Goal: Task Accomplishment & Management: Manage account settings

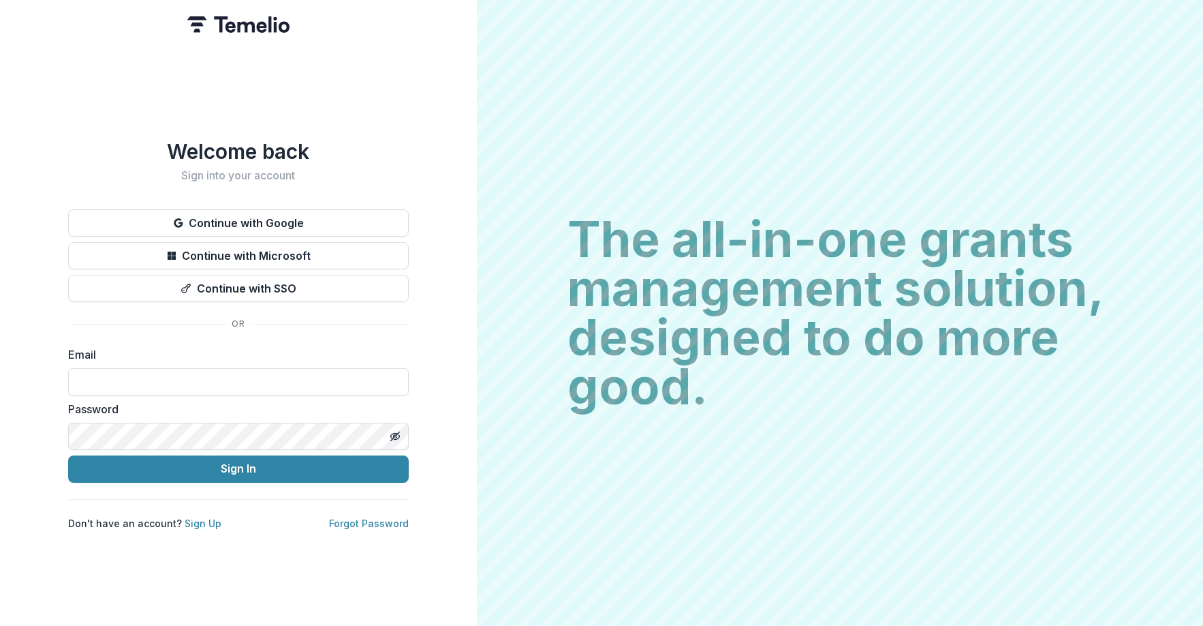
click at [300, 213] on button "Continue with Google" at bounding box center [238, 222] width 341 height 27
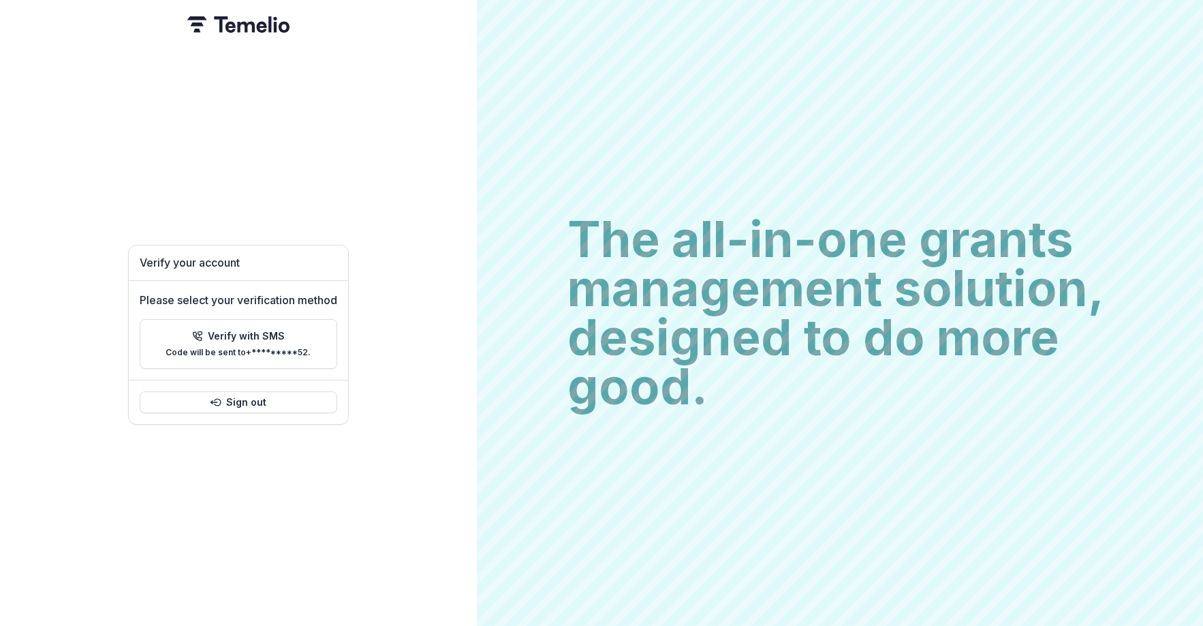
type textarea "****"
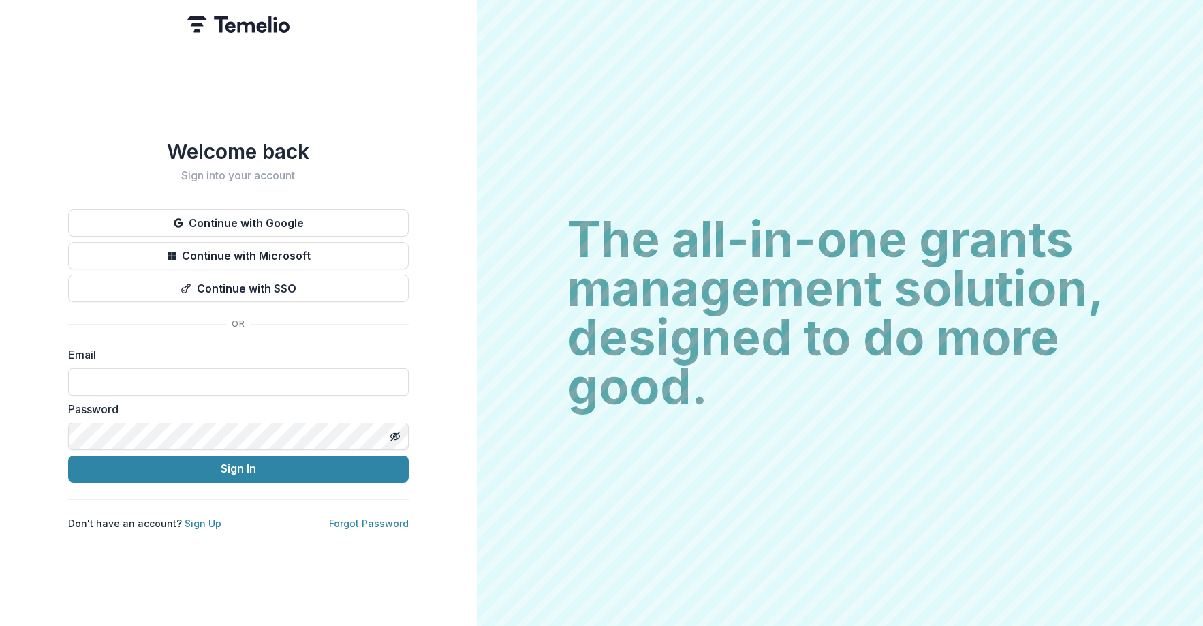
click at [338, 218] on button "Continue with Google" at bounding box center [238, 222] width 341 height 27
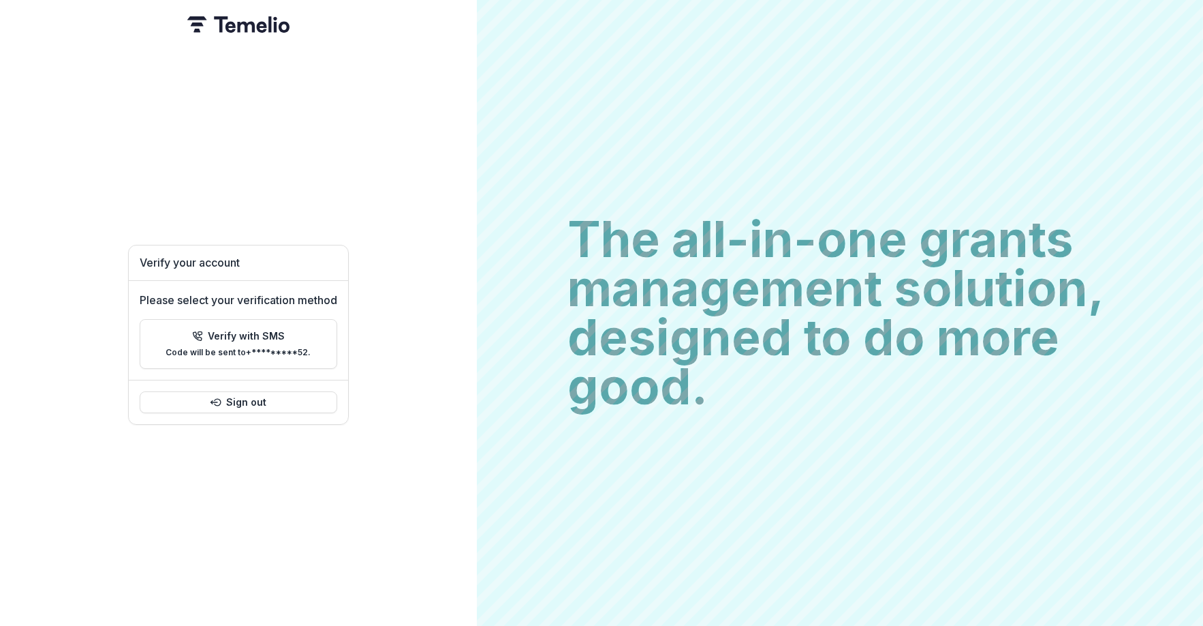
click at [271, 405] on button "Sign out" at bounding box center [239, 402] width 198 height 22
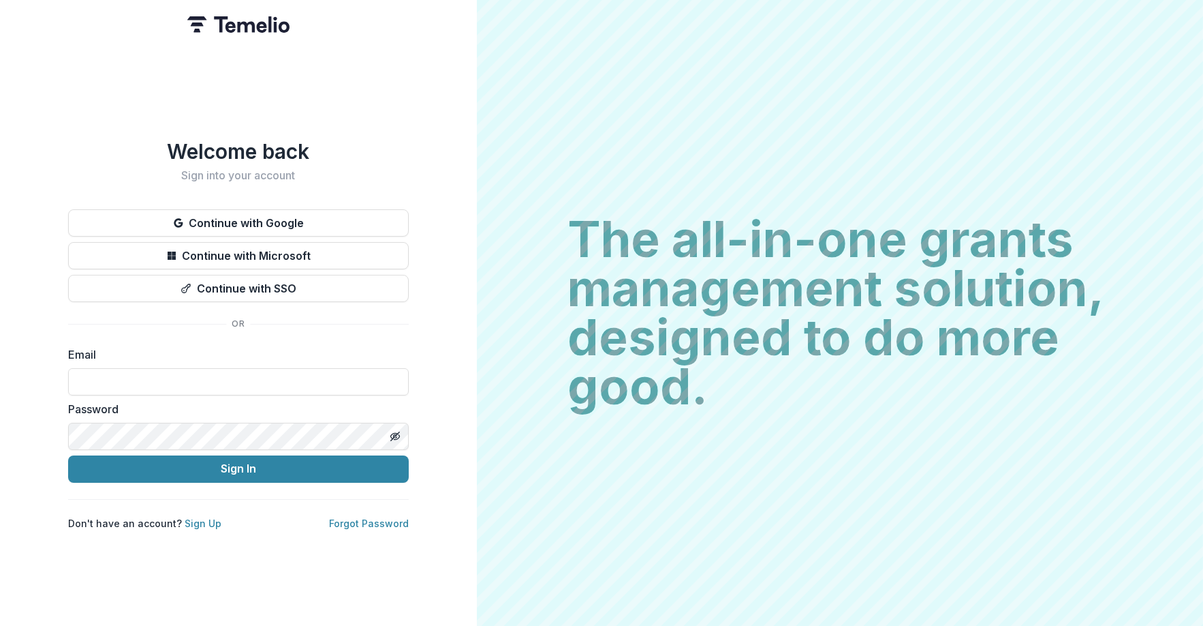
click at [320, 211] on button "Continue with Google" at bounding box center [238, 222] width 341 height 27
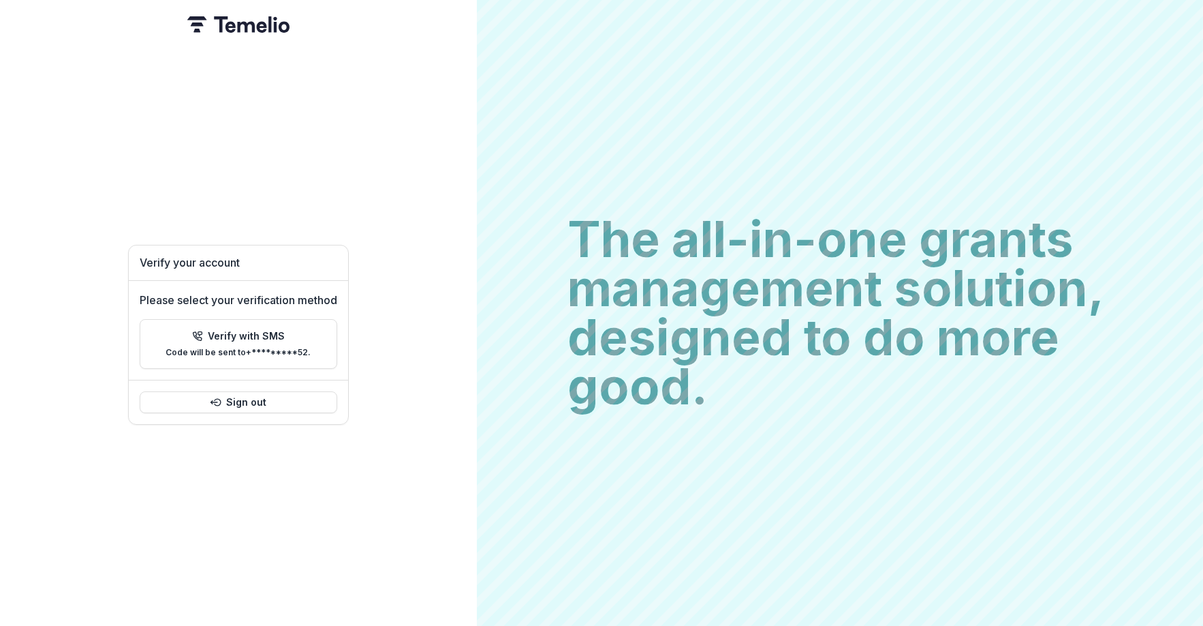
click at [283, 348] on p "Code will be sent to +*********52 ." at bounding box center [238, 353] width 145 height 10
type input "*"
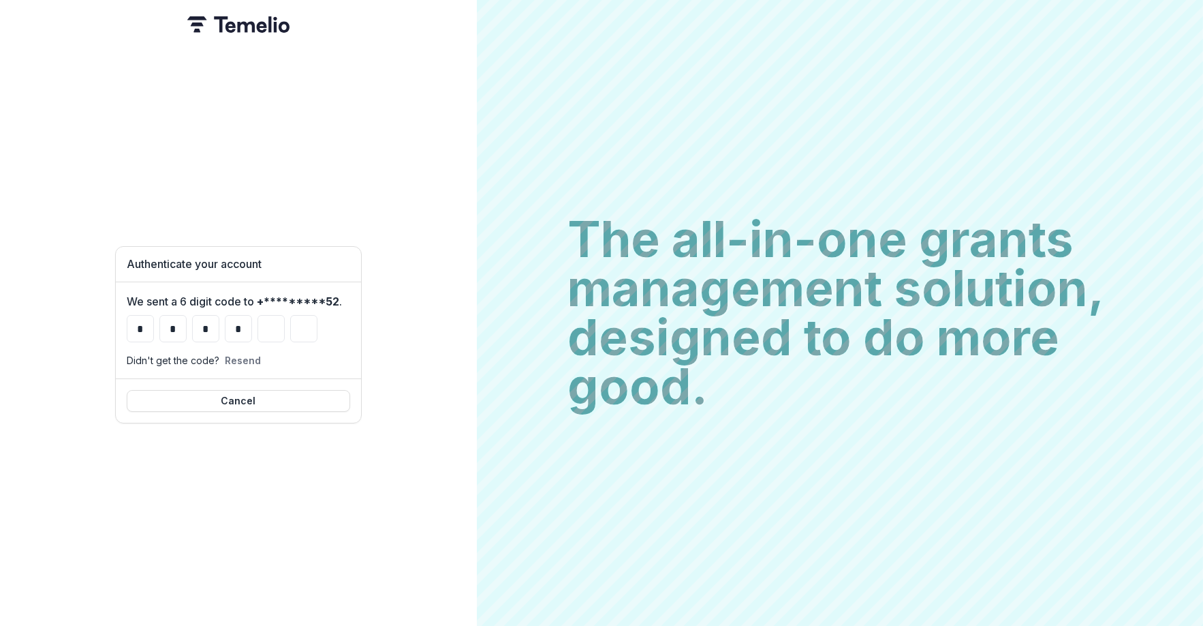
type input "*"
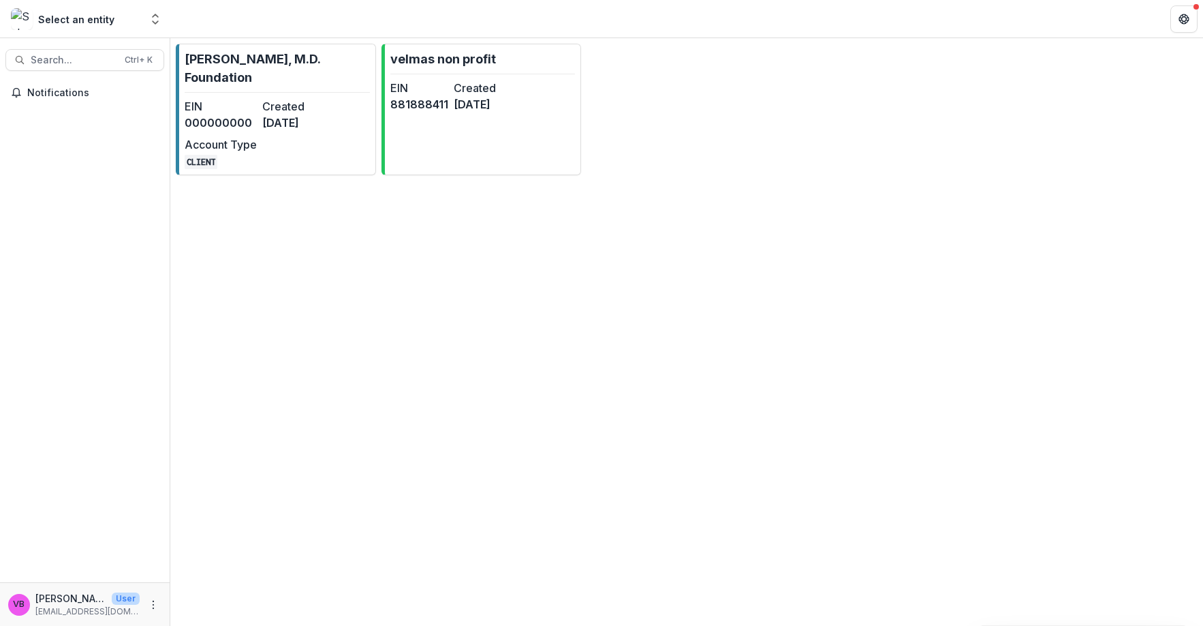
click at [263, 72] on p "[PERSON_NAME], M.D. Foundation" at bounding box center [277, 68] width 185 height 37
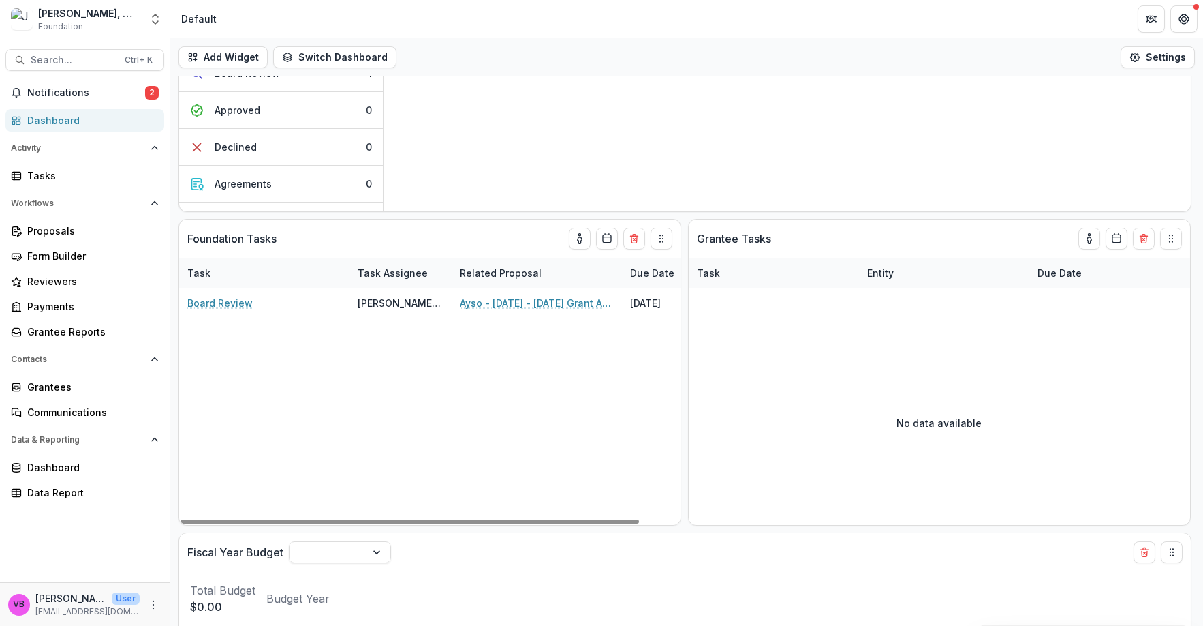
scroll to position [170, 0]
type textarea "****"
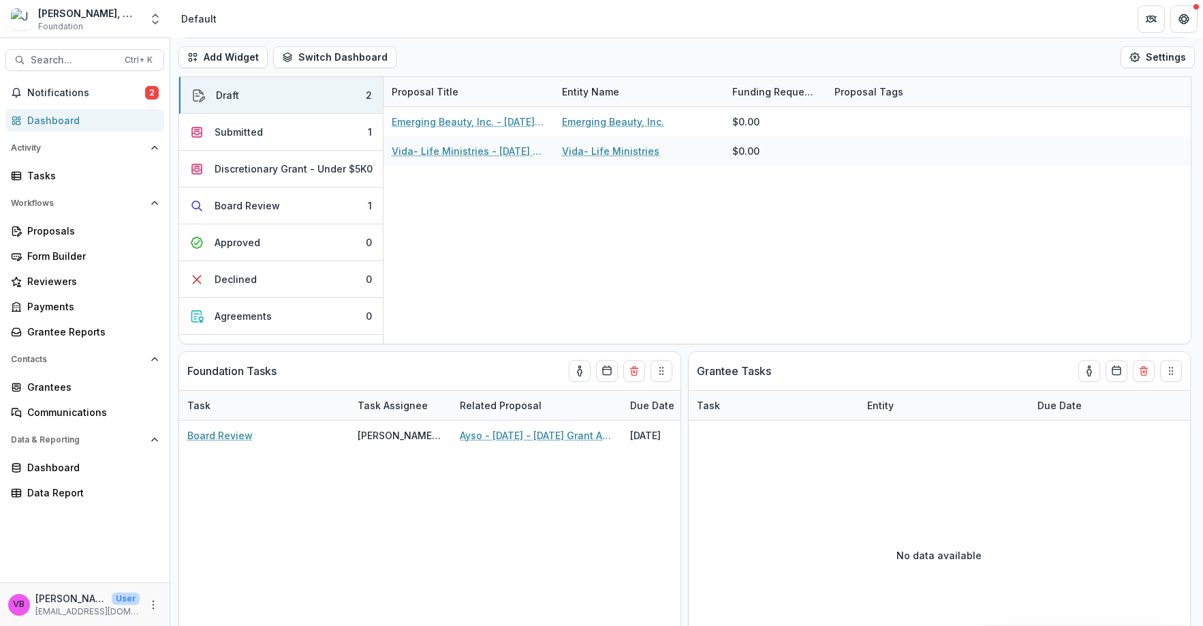
scroll to position [0, 0]
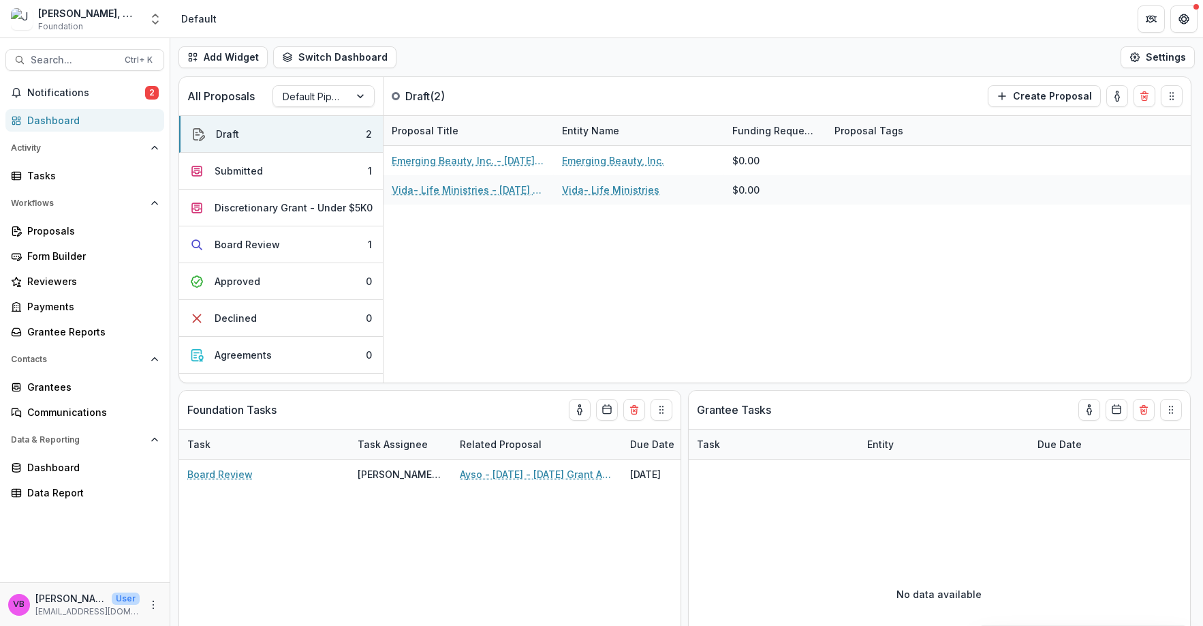
click at [123, 604] on p "User" at bounding box center [126, 598] width 28 height 12
click at [153, 607] on circle "More" at bounding box center [153, 607] width 1 height 1
click at [228, 572] on link "User Settings" at bounding box center [243, 575] width 146 height 22
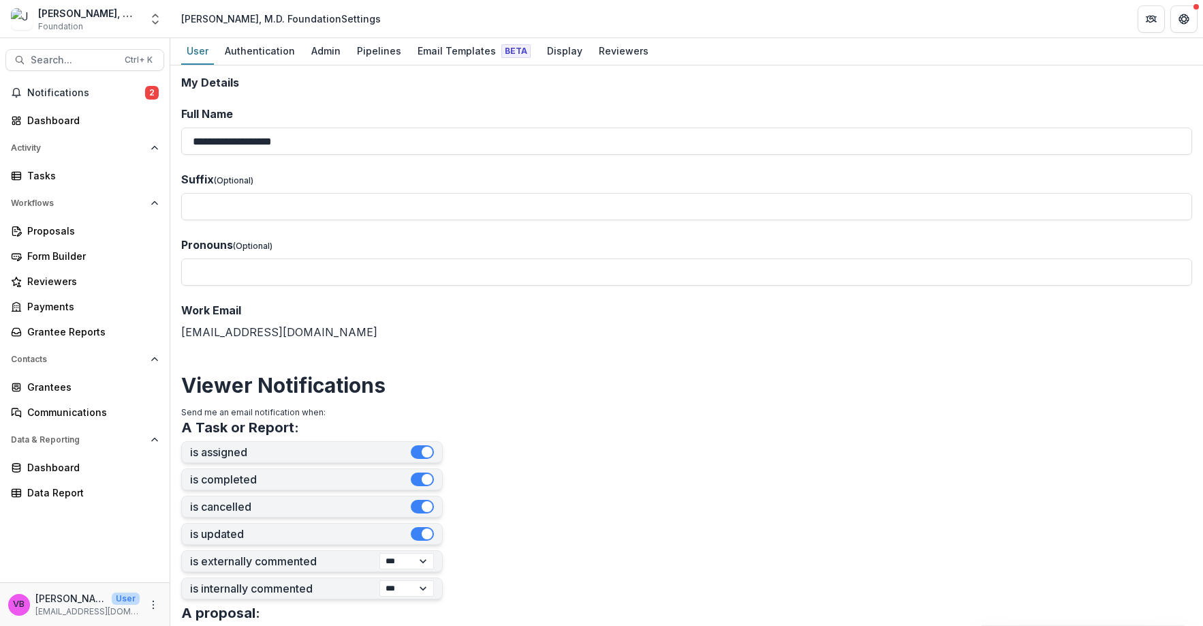
click at [314, 52] on div "Admin" at bounding box center [326, 51] width 40 height 20
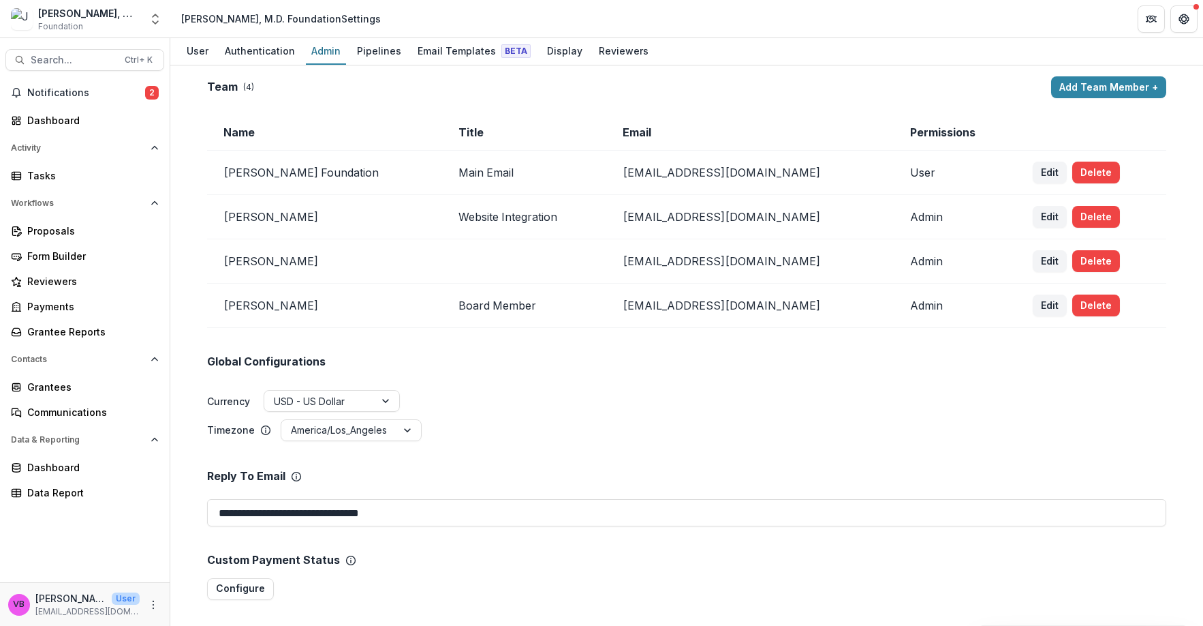
click at [1090, 80] on button "Add Team Member +" at bounding box center [1109, 87] width 115 height 22
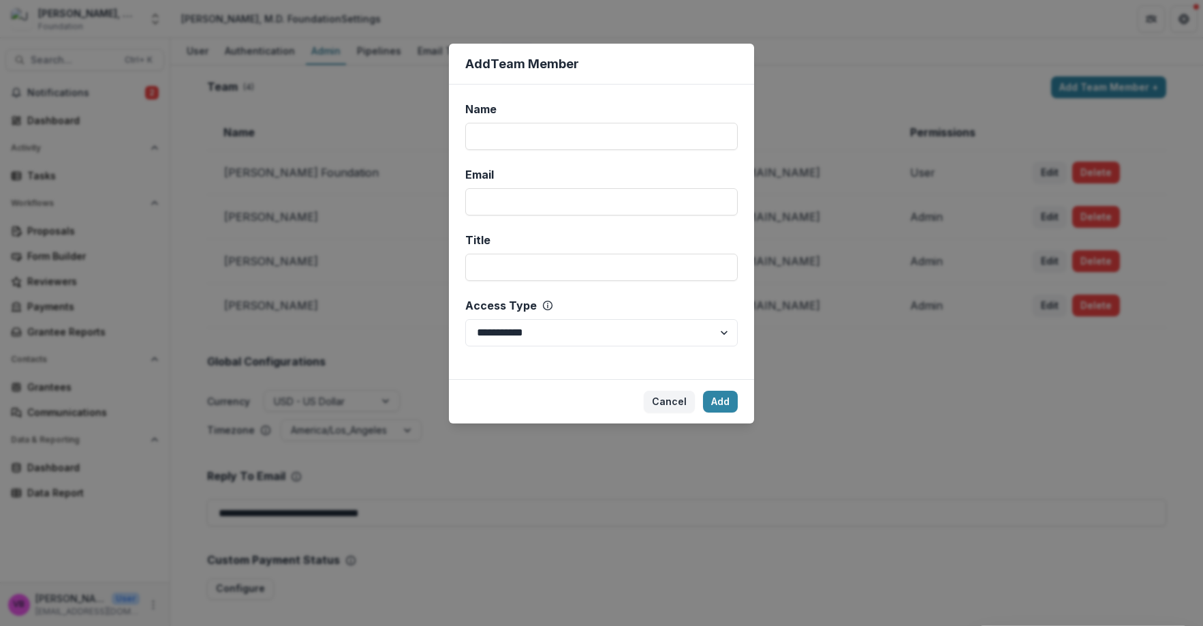
click at [538, 140] on input "Name" at bounding box center [601, 136] width 273 height 27
type input "**********"
drag, startPoint x: 503, startPoint y: 207, endPoint x: 500, endPoint y: 196, distance: 12.1
click at [500, 197] on input "Email" at bounding box center [601, 201] width 273 height 27
type input "**********"
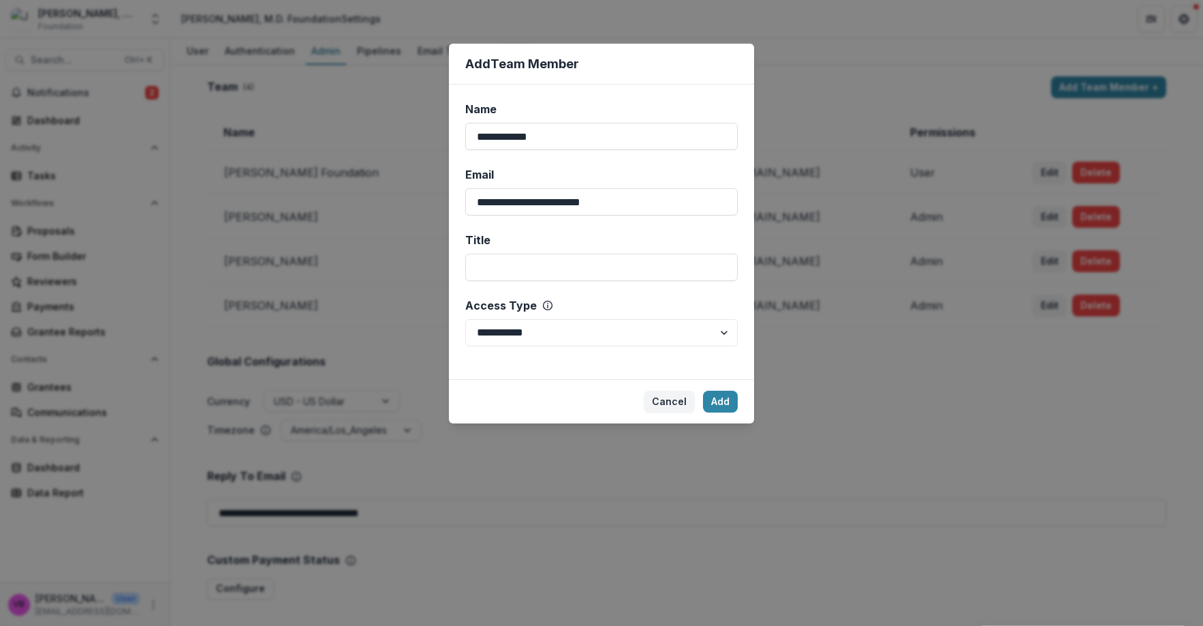
click at [527, 284] on div "**********" at bounding box center [601, 232] width 305 height 294
click at [530, 271] on input "Title" at bounding box center [601, 267] width 273 height 27
type input "**********"
click at [636, 202] on input "**********" at bounding box center [601, 201] width 273 height 27
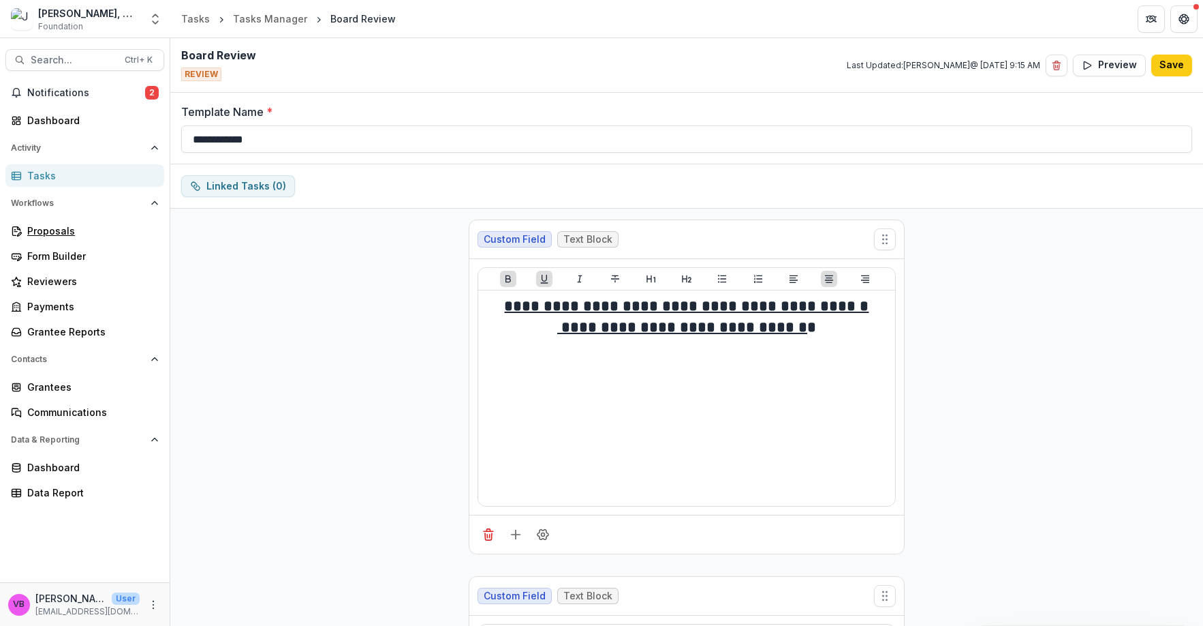
click at [67, 236] on div "Proposals" at bounding box center [90, 231] width 126 height 14
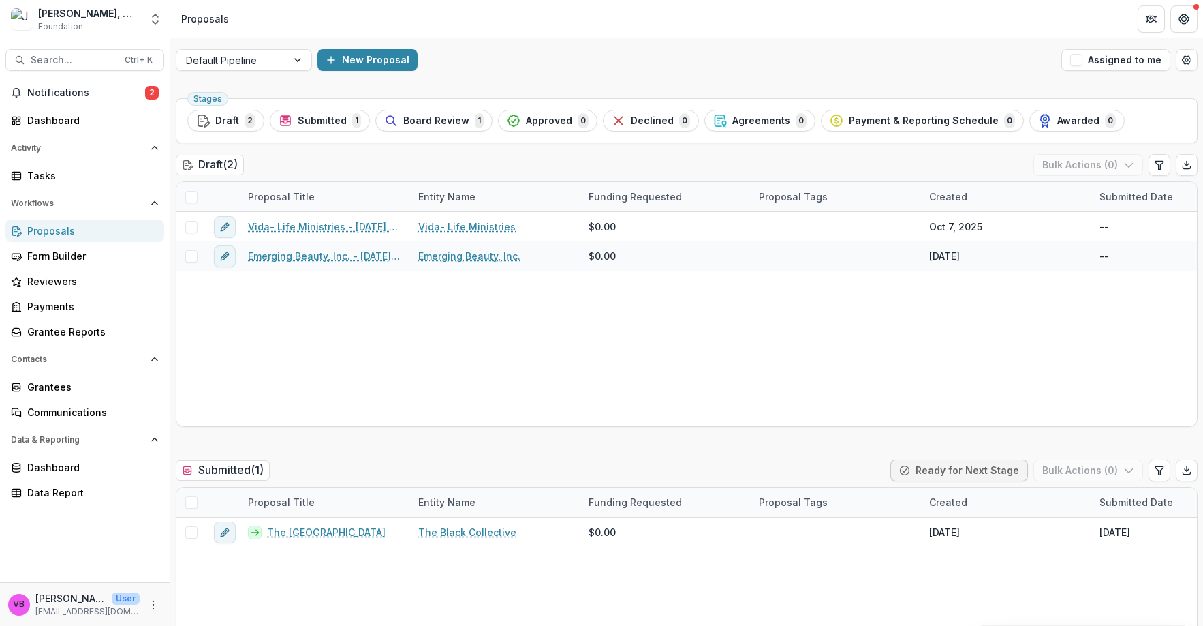
click at [433, 125] on span "Board Review" at bounding box center [436, 121] width 66 height 12
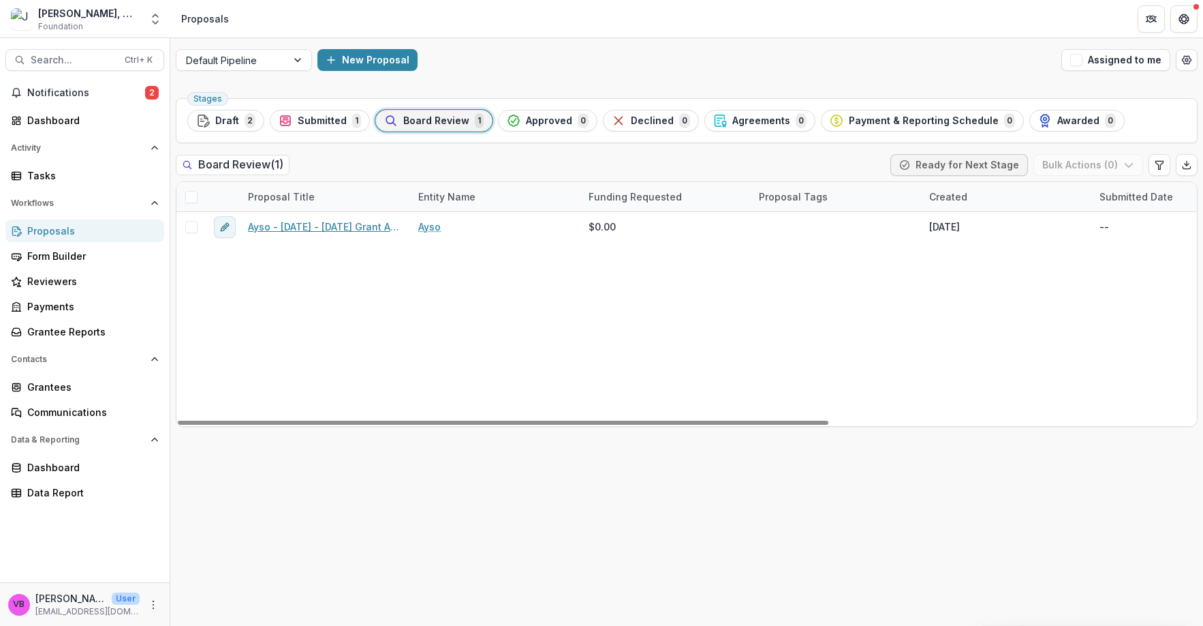
click at [312, 229] on link "Ayso - [DATE] - [DATE] Grant Application" at bounding box center [325, 226] width 154 height 14
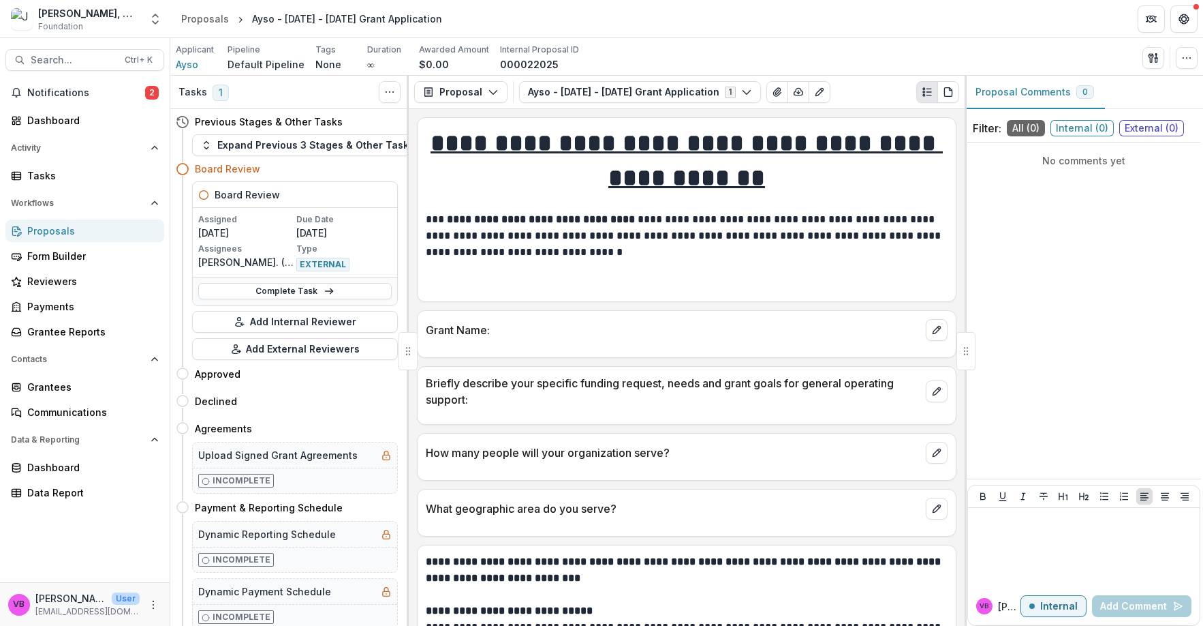
click at [332, 290] on link "Complete Task" at bounding box center [295, 291] width 194 height 16
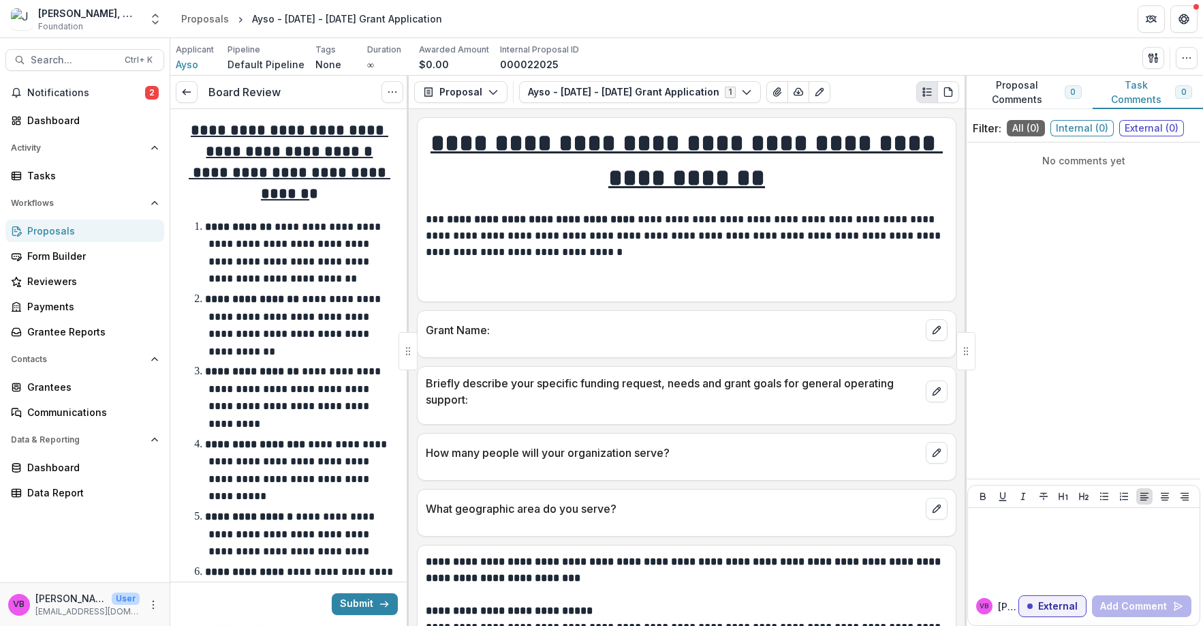
click at [185, 90] on polyline at bounding box center [184, 92] width 3 height 5
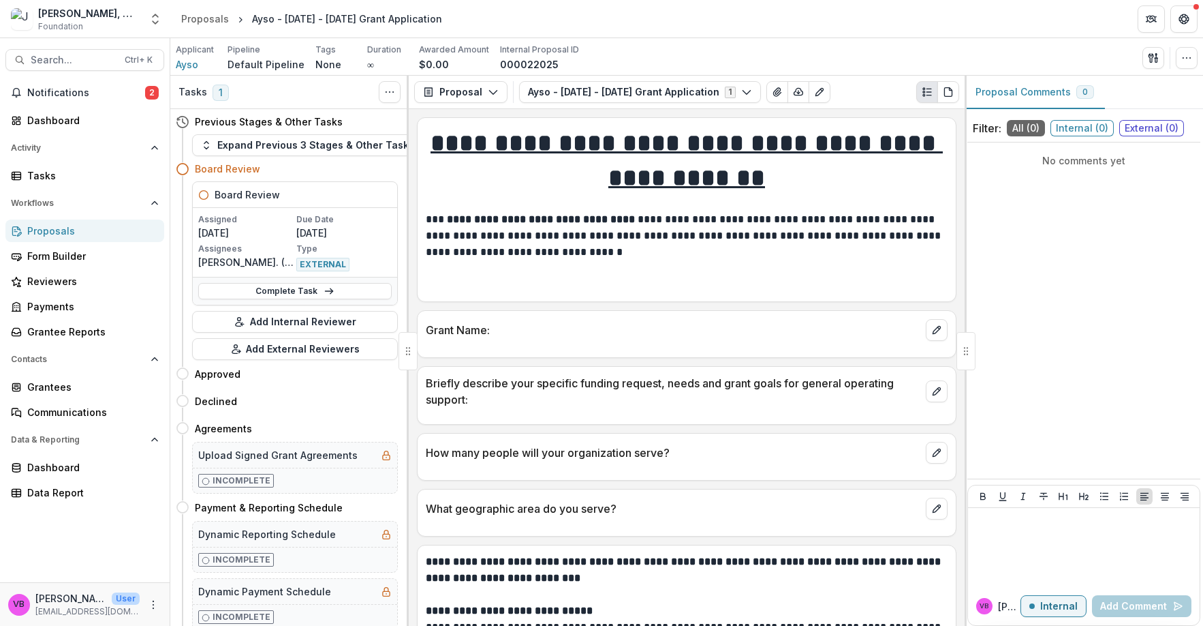
click at [281, 218] on p "Assigned" at bounding box center [245, 219] width 95 height 12
click at [105, 168] on div "Tasks" at bounding box center [90, 175] width 126 height 14
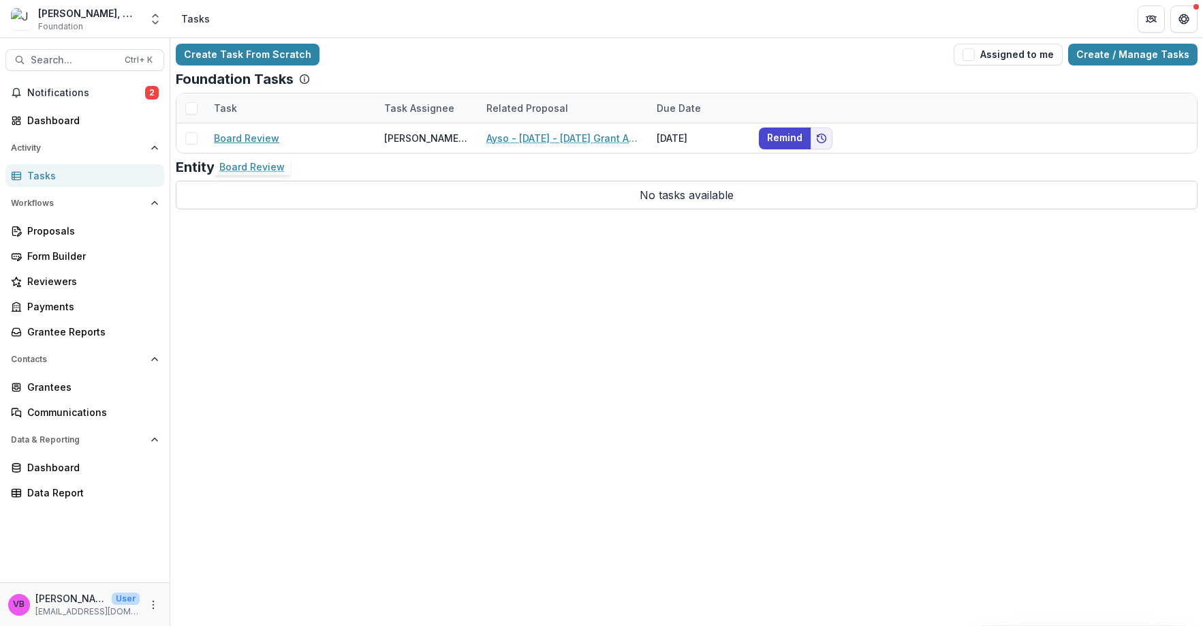
click at [269, 136] on link "Board Review" at bounding box center [246, 138] width 65 height 14
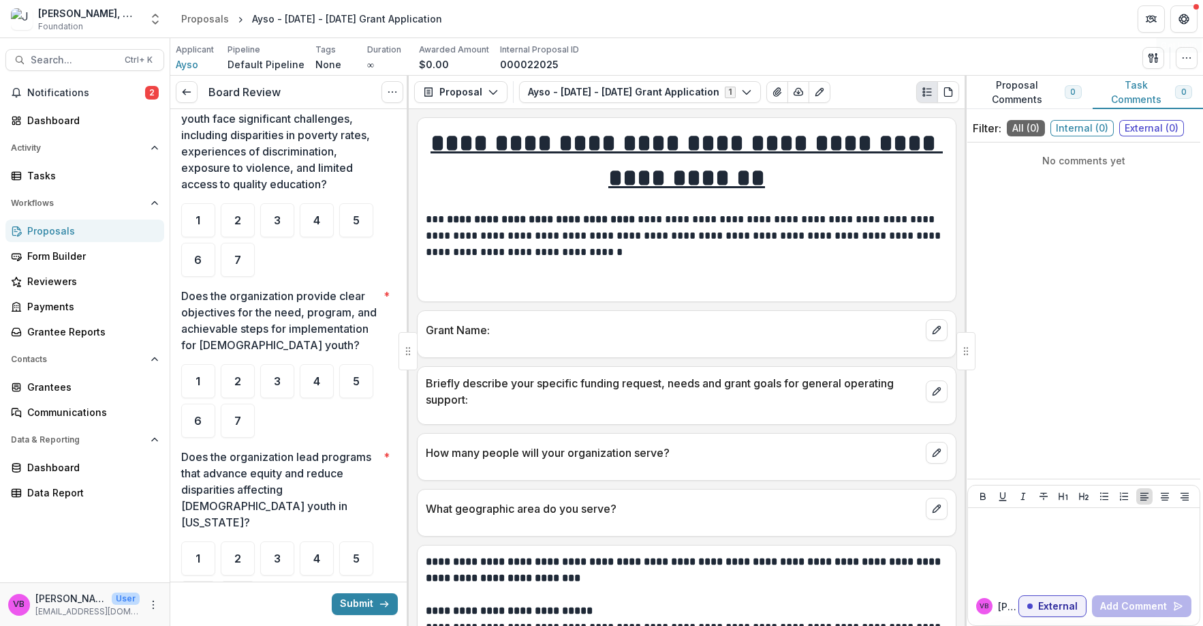
scroll to position [759, 0]
click at [1188, 22] on icon "Get Help" at bounding box center [1184, 19] width 11 height 11
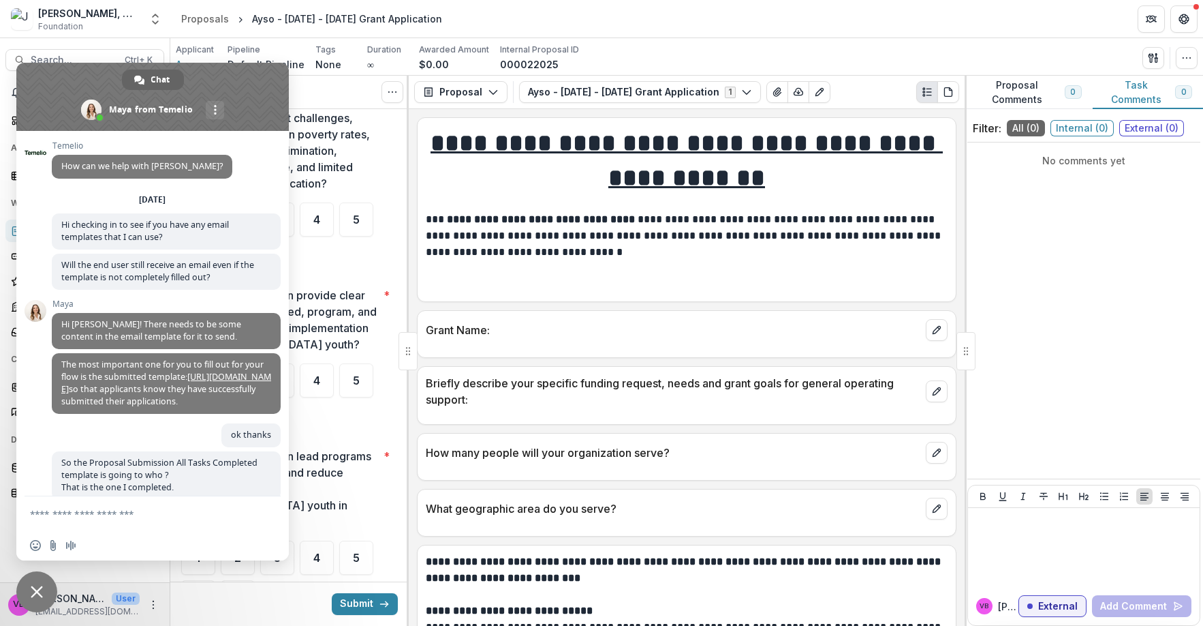
scroll to position [152, 0]
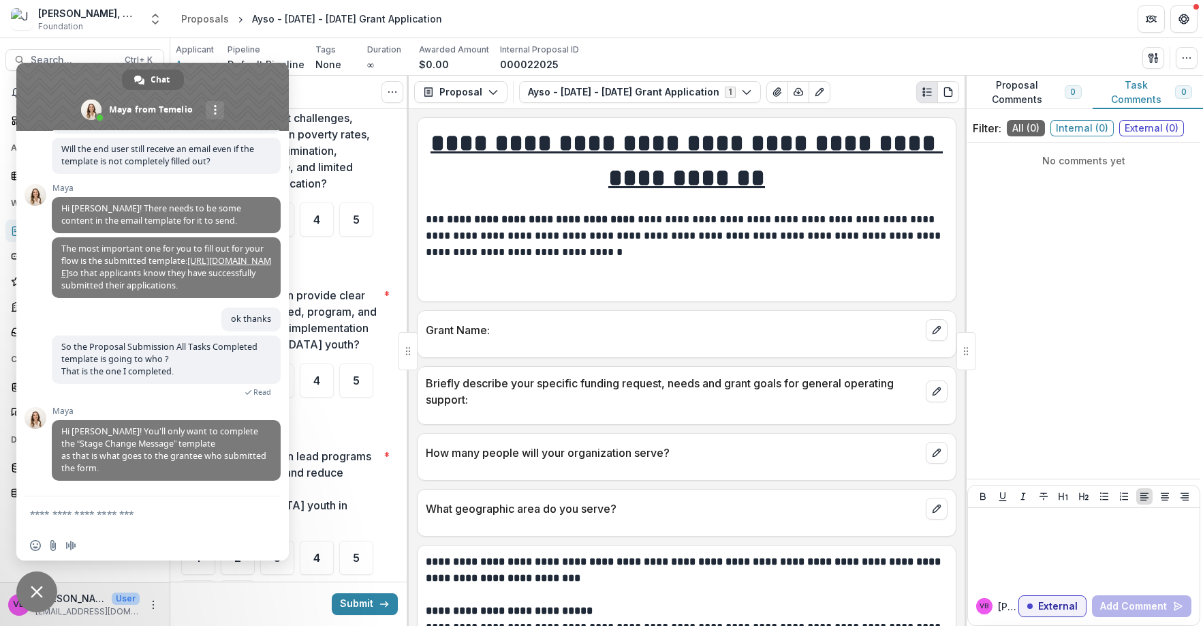
click at [159, 514] on textarea "Compose your message..." at bounding box center [137, 514] width 215 height 12
type textarea "*"
type textarea "**********"
click at [683, 42] on div "Applicant Ayso Pipeline Default Pipeline Tags None All tags Duration ∞ Awarded …" at bounding box center [686, 56] width 1033 height 37
drag, startPoint x: 35, startPoint y: 594, endPoint x: 44, endPoint y: 587, distance: 10.6
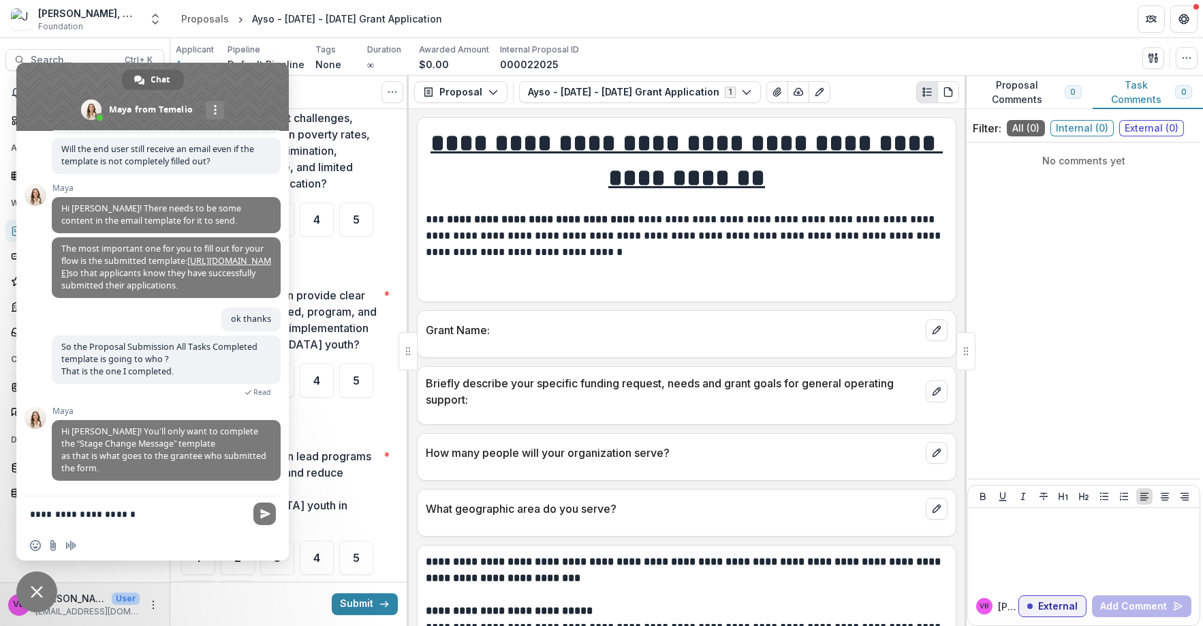
click at [37, 590] on span "Close chat" at bounding box center [37, 591] width 12 height 12
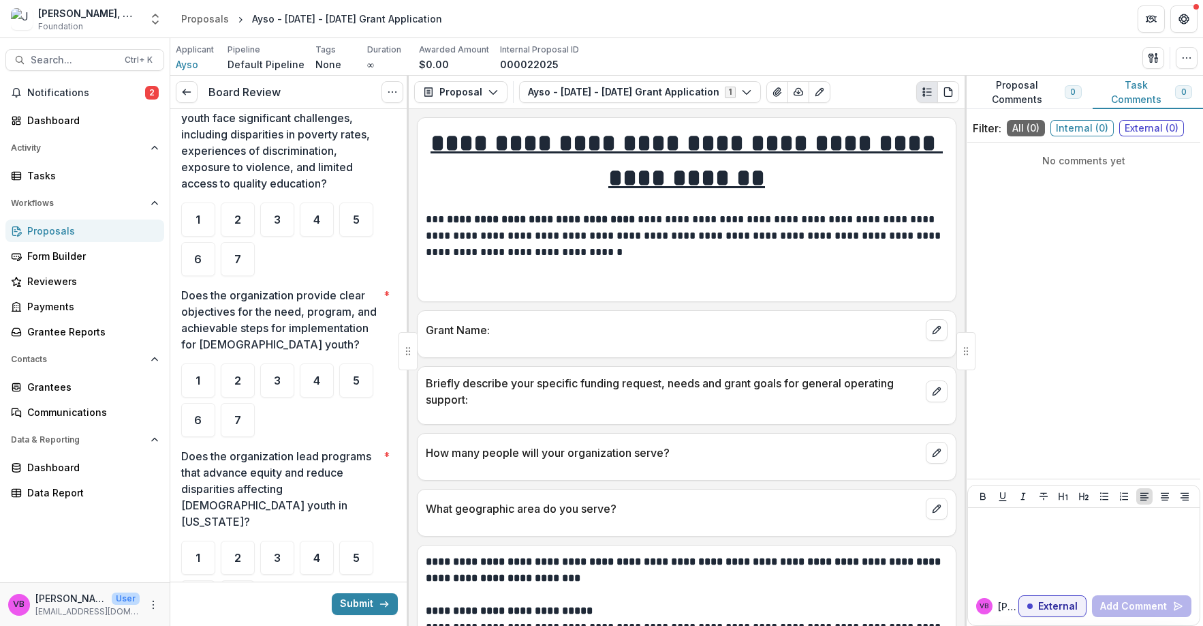
click at [172, 104] on div "Board Review View task Cancel Task" at bounding box center [289, 92] width 239 height 33
click at [185, 87] on icon at bounding box center [186, 92] width 11 height 11
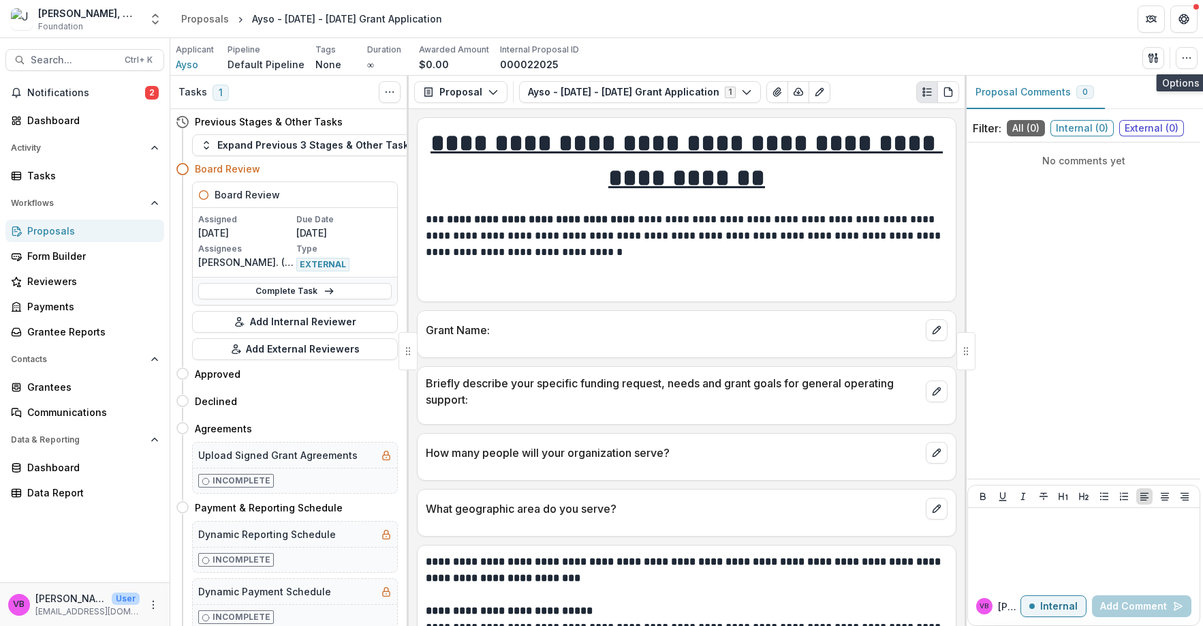
click at [1187, 57] on circle "button" at bounding box center [1187, 57] width 1 height 1
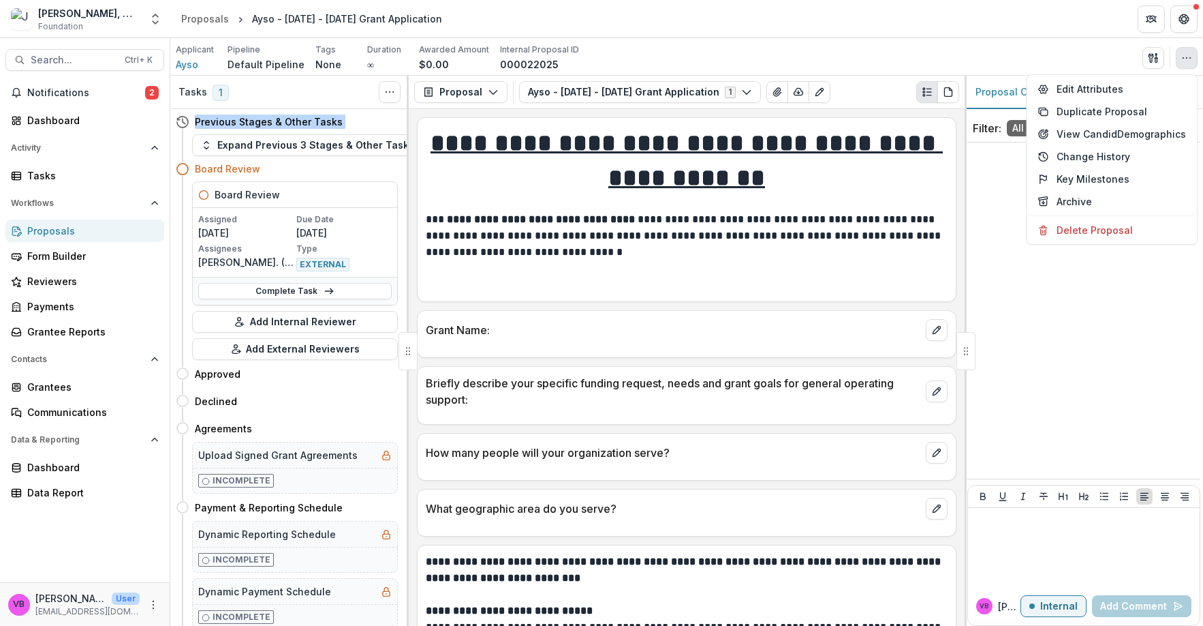
drag, startPoint x: 183, startPoint y: 168, endPoint x: 178, endPoint y: 119, distance: 50.0
click at [178, 119] on div "Previous Stages & Other Tasks Expand Previous 3 Stages & Other Tasks Board Revi…" at bounding box center [289, 367] width 239 height 517
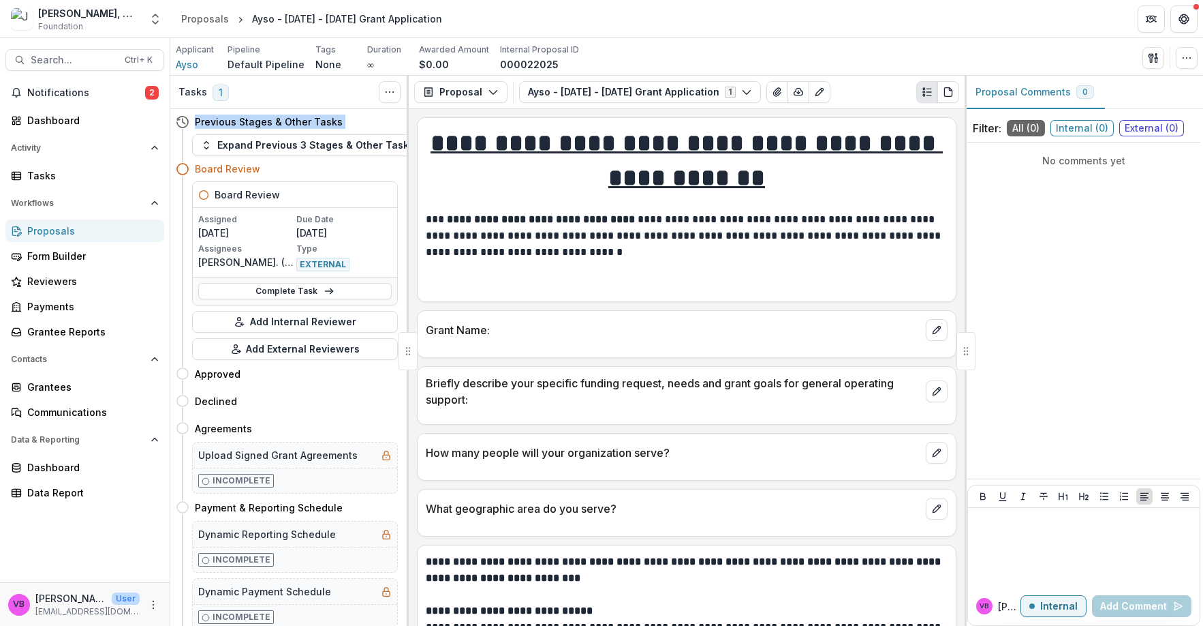
click at [248, 153] on button "Expand Previous 3 Stages & Other Tasks" at bounding box center [307, 145] width 231 height 22
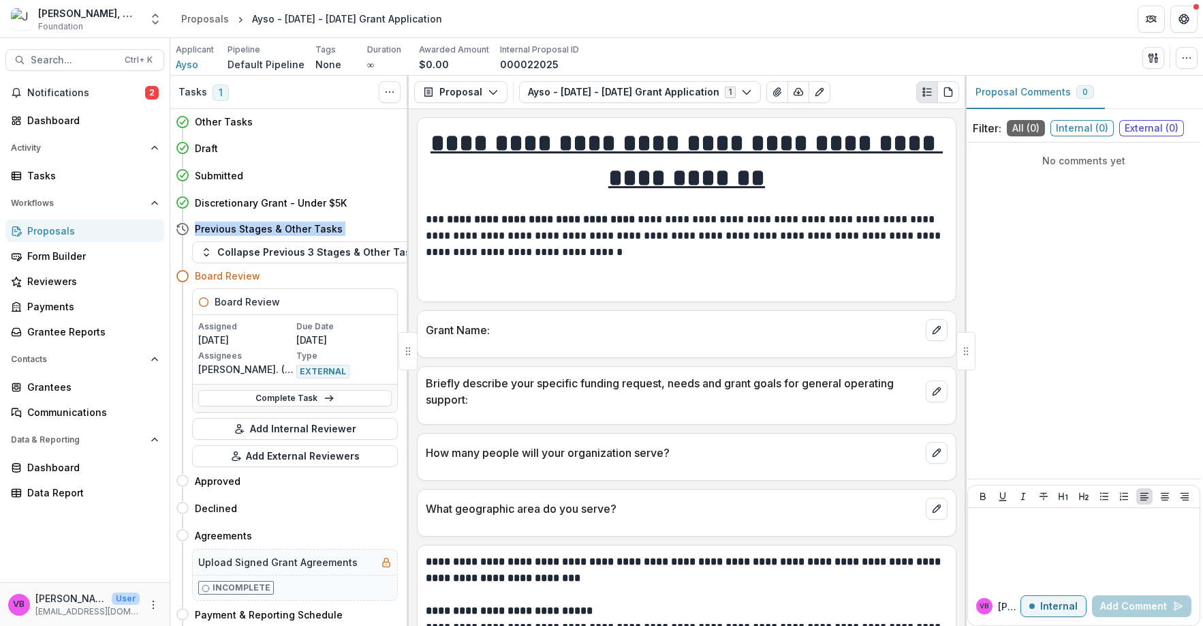
click at [204, 249] on polyline "button" at bounding box center [206, 250] width 4 height 2
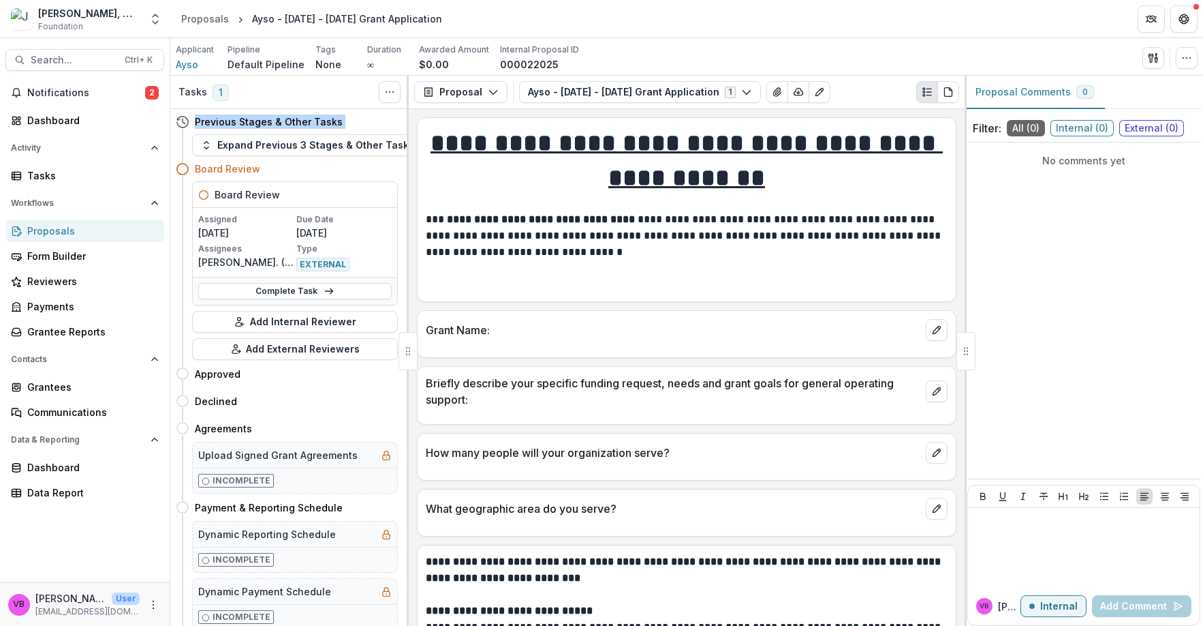
click at [210, 144] on icon "button" at bounding box center [206, 145] width 11 height 11
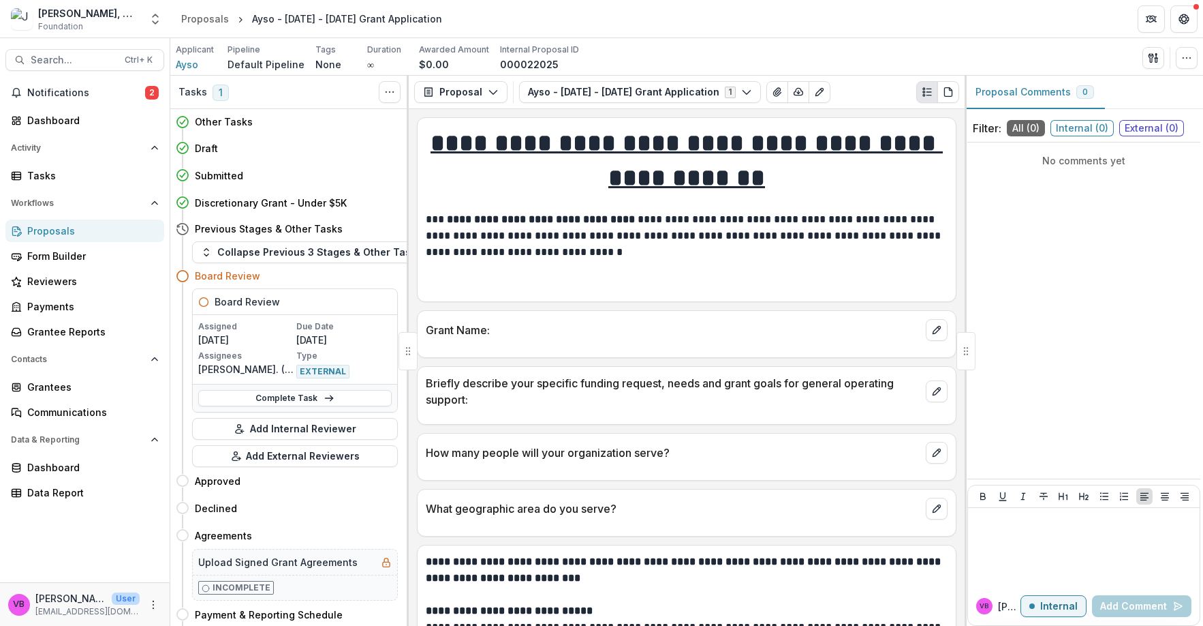
click at [232, 276] on h4 "Board Review" at bounding box center [227, 276] width 65 height 14
click at [350, 460] on button "Add External Reviewers" at bounding box center [295, 456] width 206 height 22
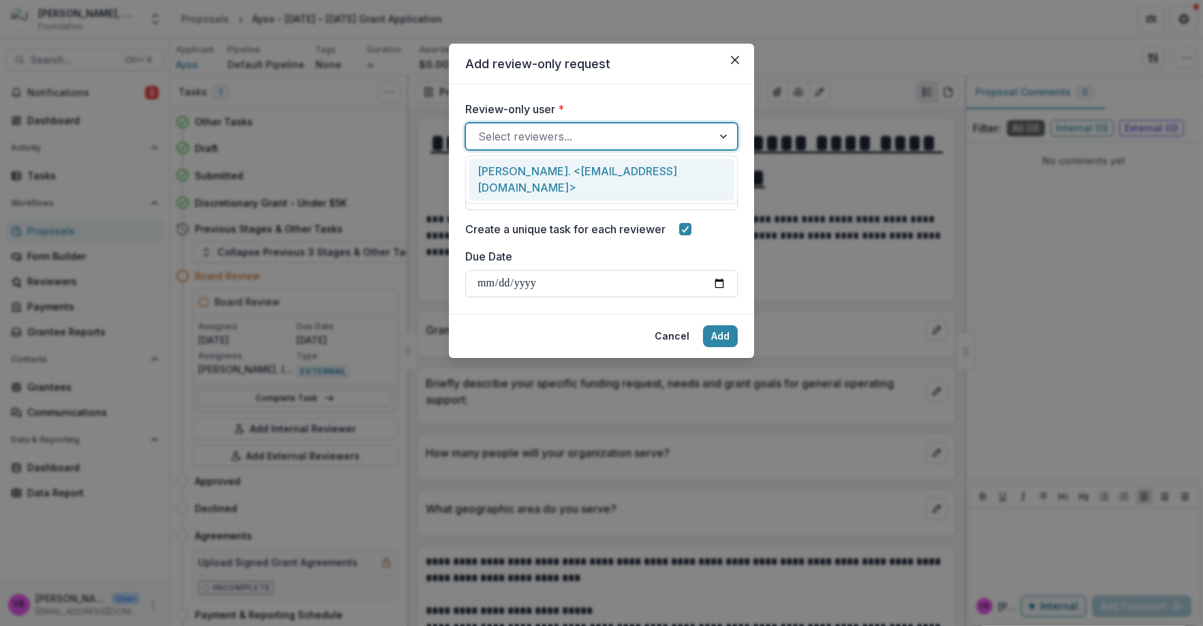
click at [624, 141] on div at bounding box center [589, 136] width 222 height 19
click at [627, 172] on div "[PERSON_NAME]. <[EMAIL_ADDRESS][DOMAIN_NAME]>" at bounding box center [602, 180] width 266 height 42
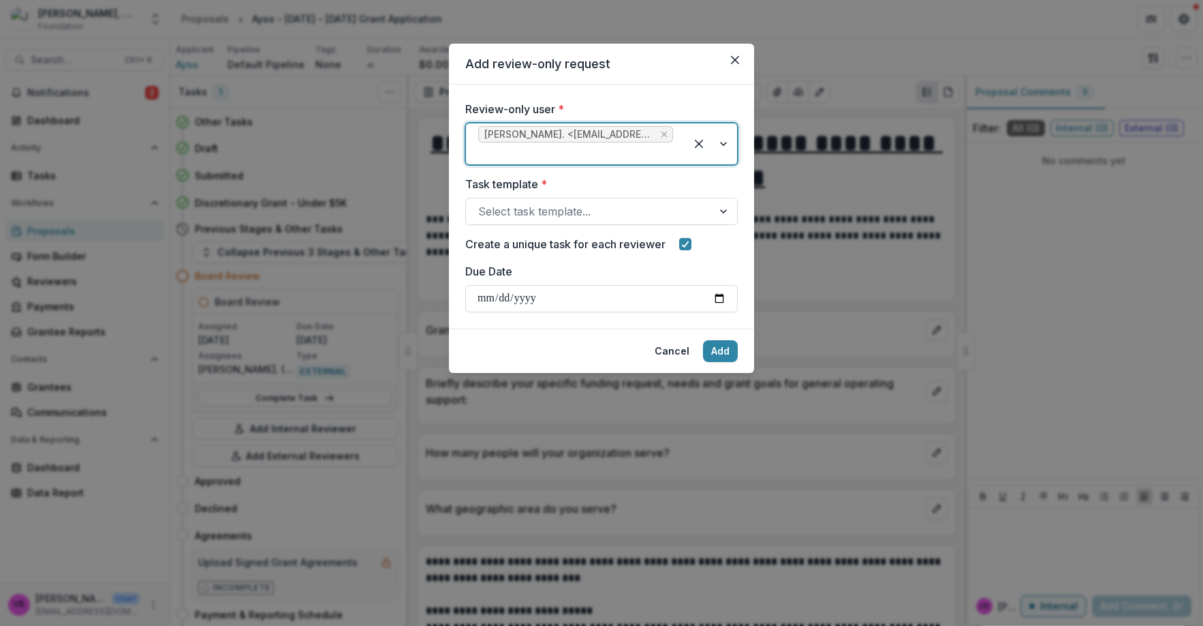
click at [617, 211] on div at bounding box center [589, 211] width 222 height 19
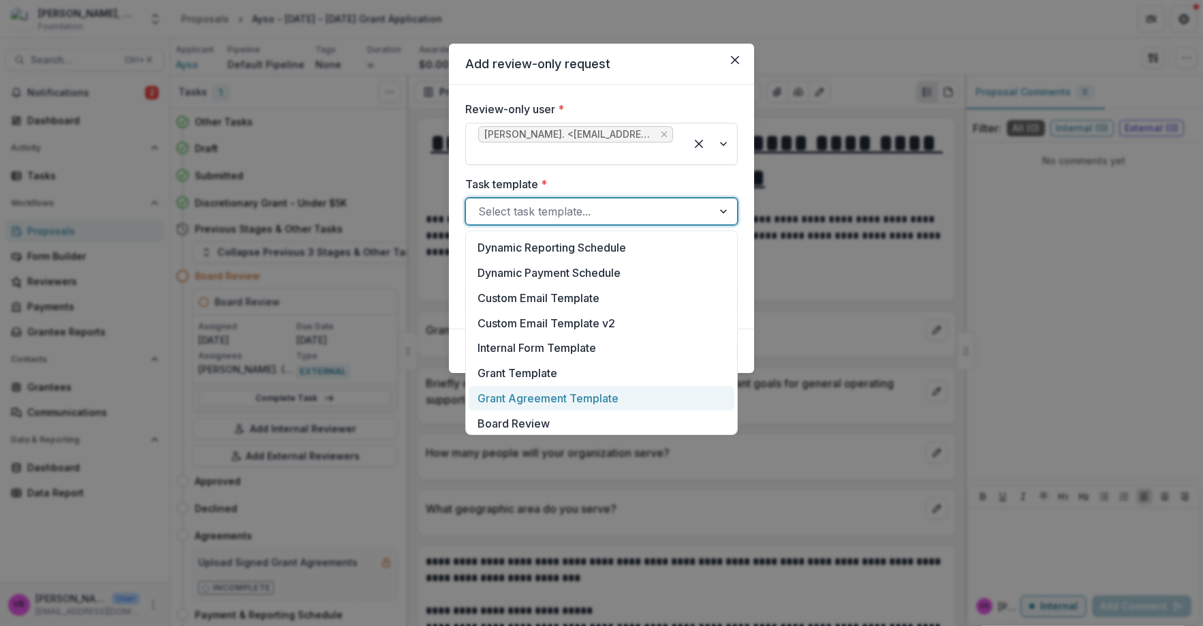
scroll to position [253, 0]
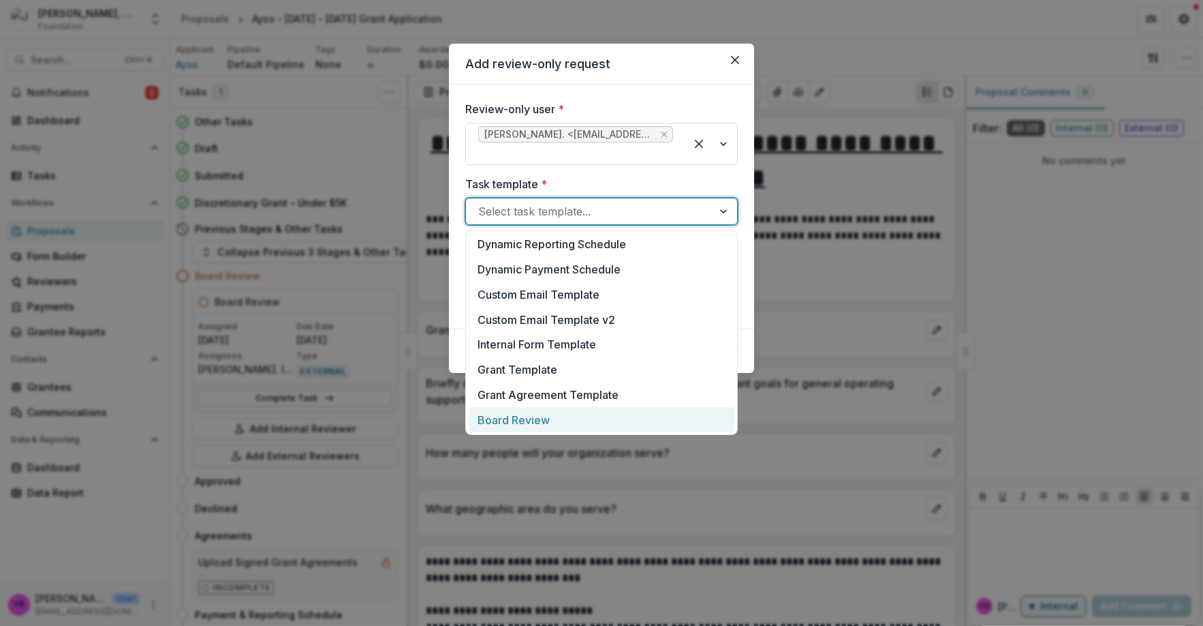
click at [556, 425] on div "Board Review" at bounding box center [602, 419] width 266 height 25
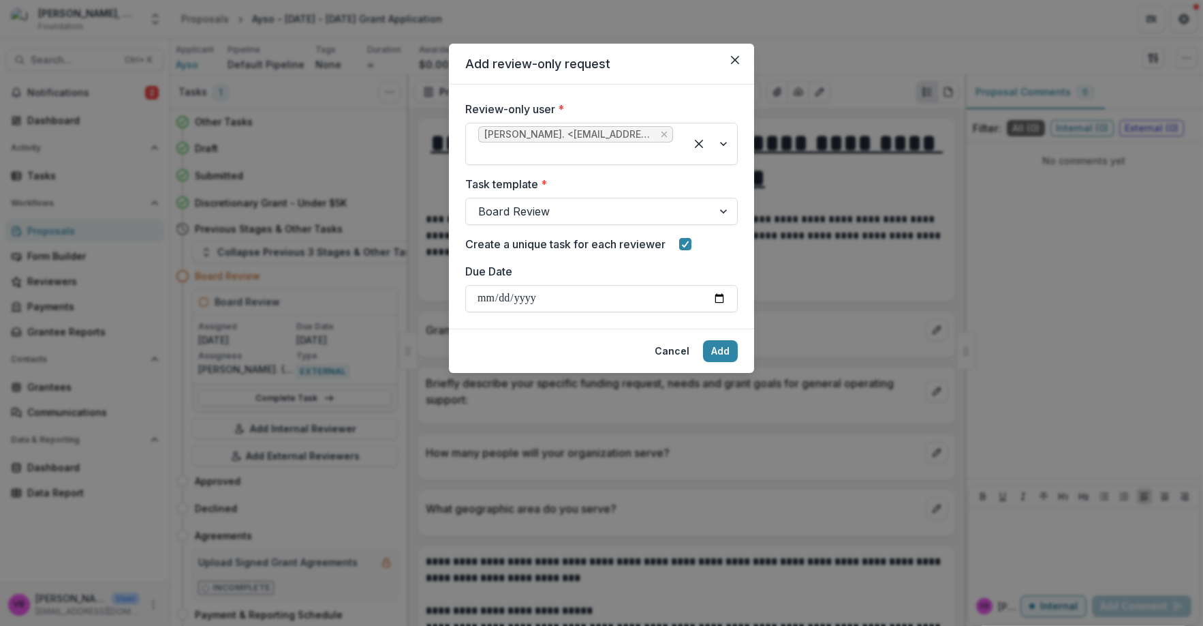
click at [550, 300] on input "Due Date" at bounding box center [601, 298] width 273 height 27
click at [716, 296] on input "Due Date" at bounding box center [601, 298] width 273 height 27
type input "**********"
click at [729, 353] on button "Add" at bounding box center [720, 351] width 35 height 22
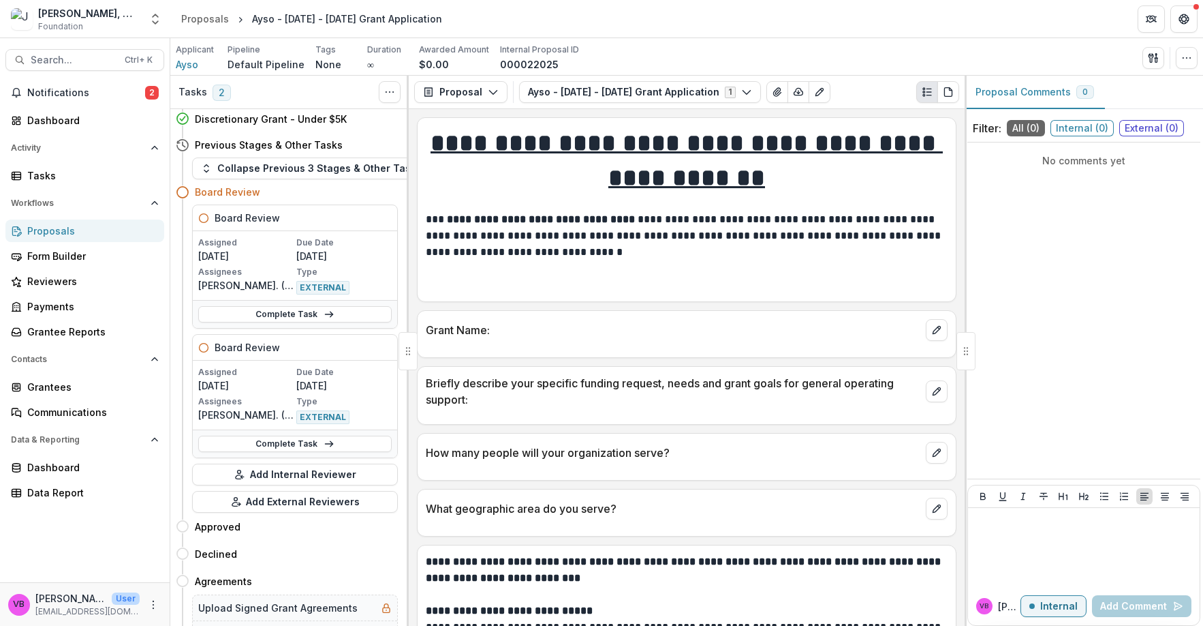
scroll to position [85, 0]
